Goal: Communication & Community: Answer question/provide support

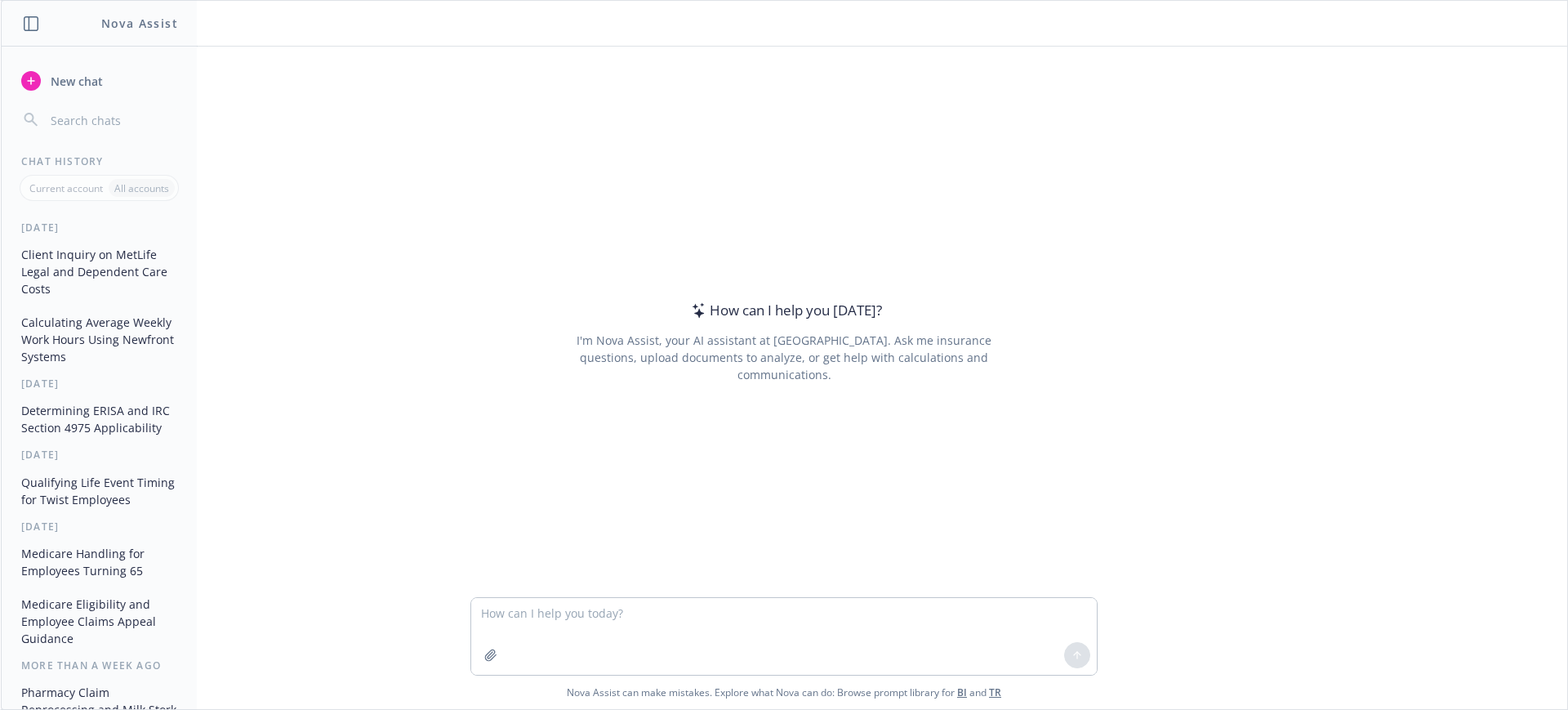
click at [554, 617] on textarea at bounding box center [784, 635] width 626 height 76
type textarea "can you help me word this better?"
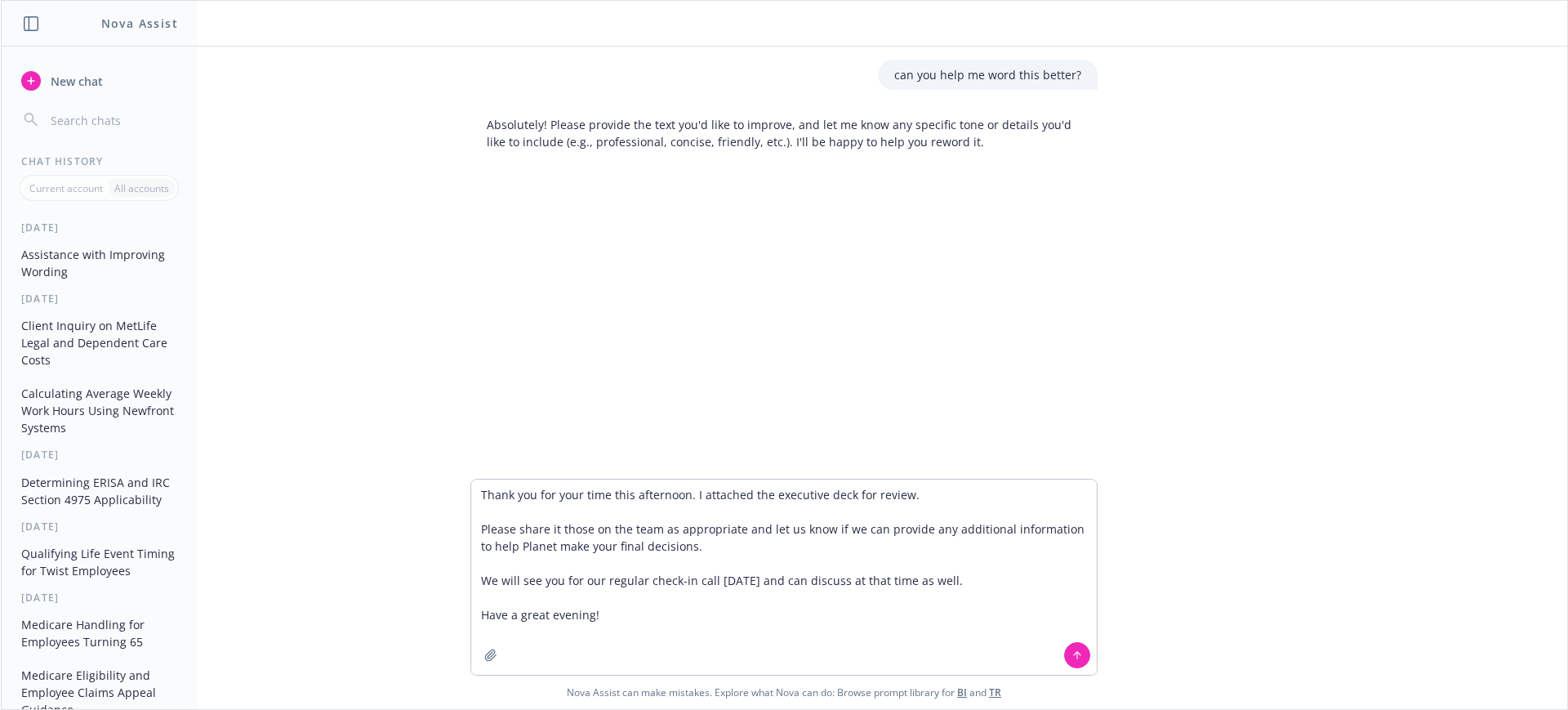
type textarea "Thank you for your time this afternoon. I attached the executive deck for revie…"
click at [1077, 656] on button at bounding box center [1077, 655] width 26 height 26
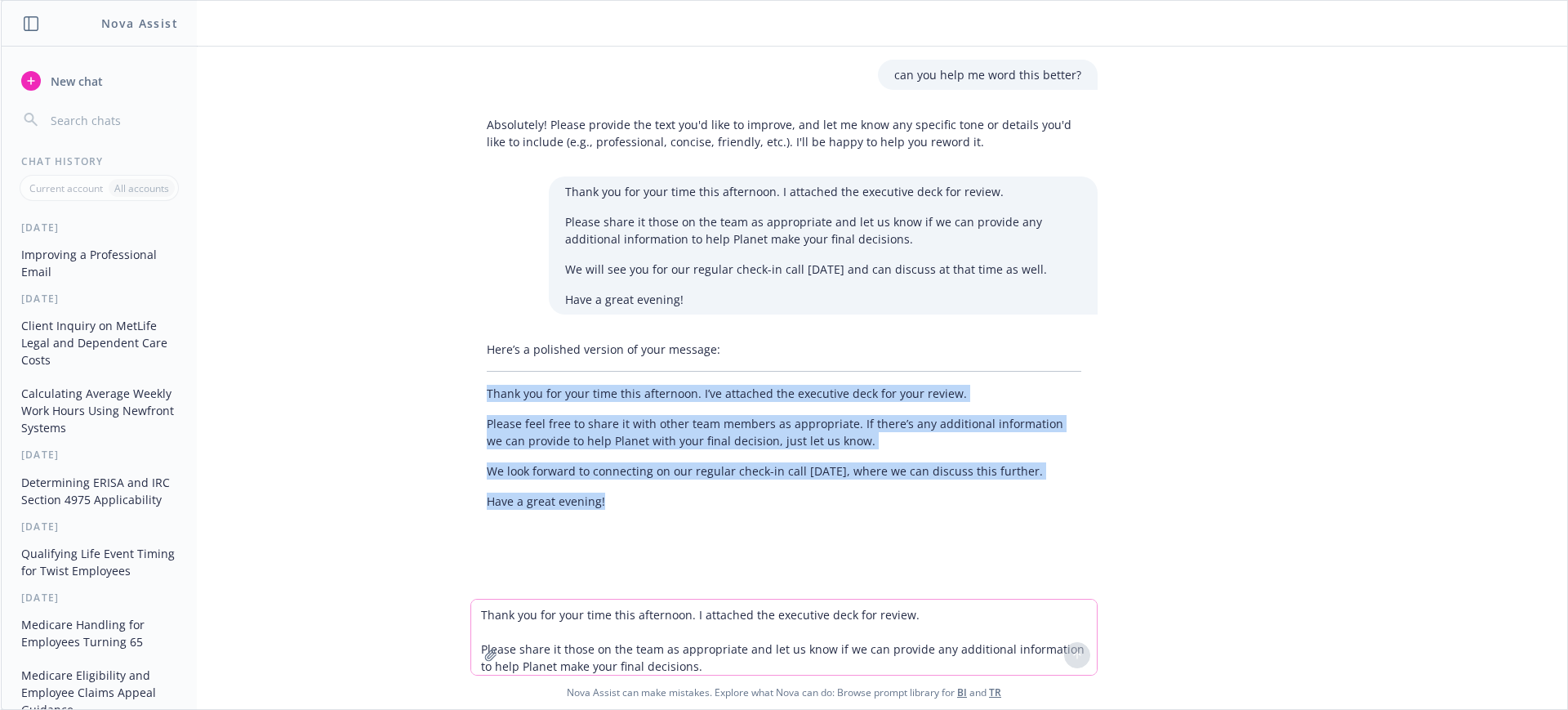
drag, startPoint x: 582, startPoint y: 490, endPoint x: 454, endPoint y: 389, distance: 163.0
click at [457, 389] on div "Here’s a polished version of your message: Thank you for your time this afterno…" at bounding box center [784, 425] width 653 height 182
copy div "Thank you for your time this afternoon. I’ve attached the executive deck for yo…"
